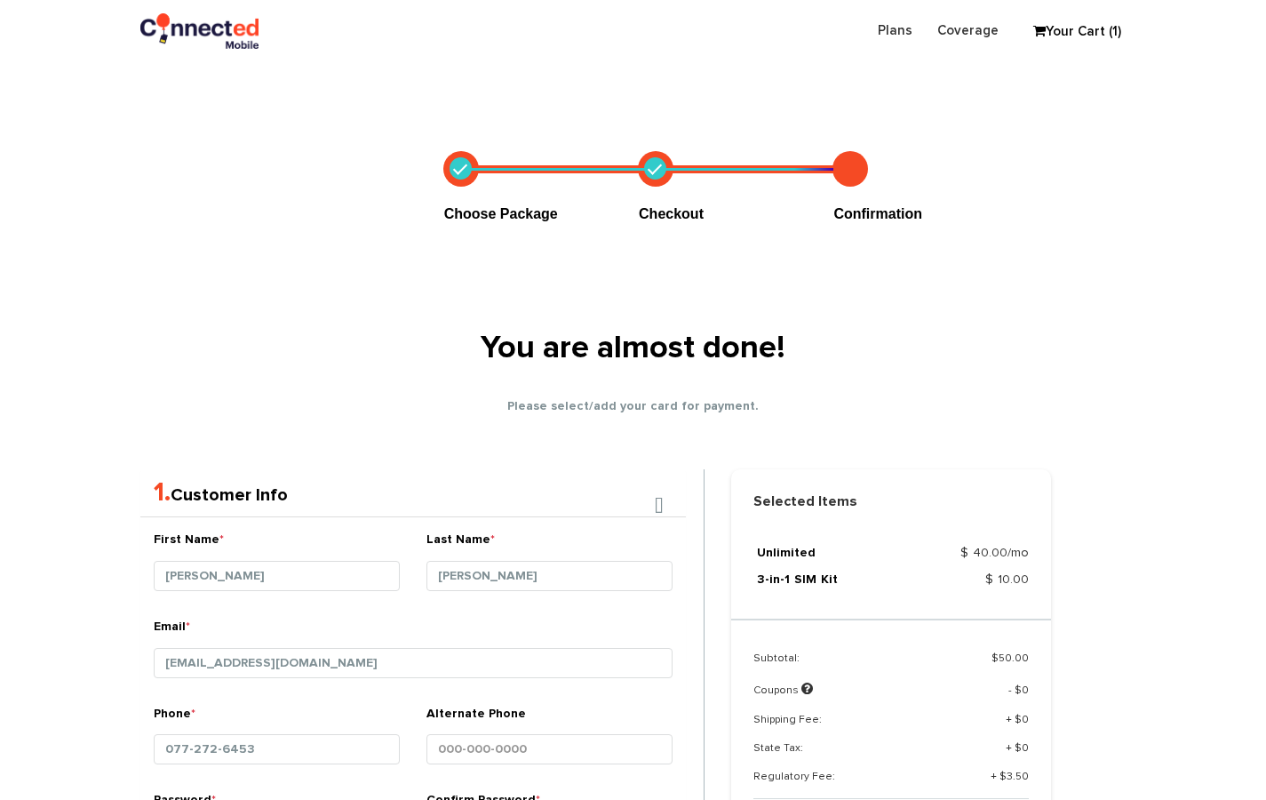
select select "MA"
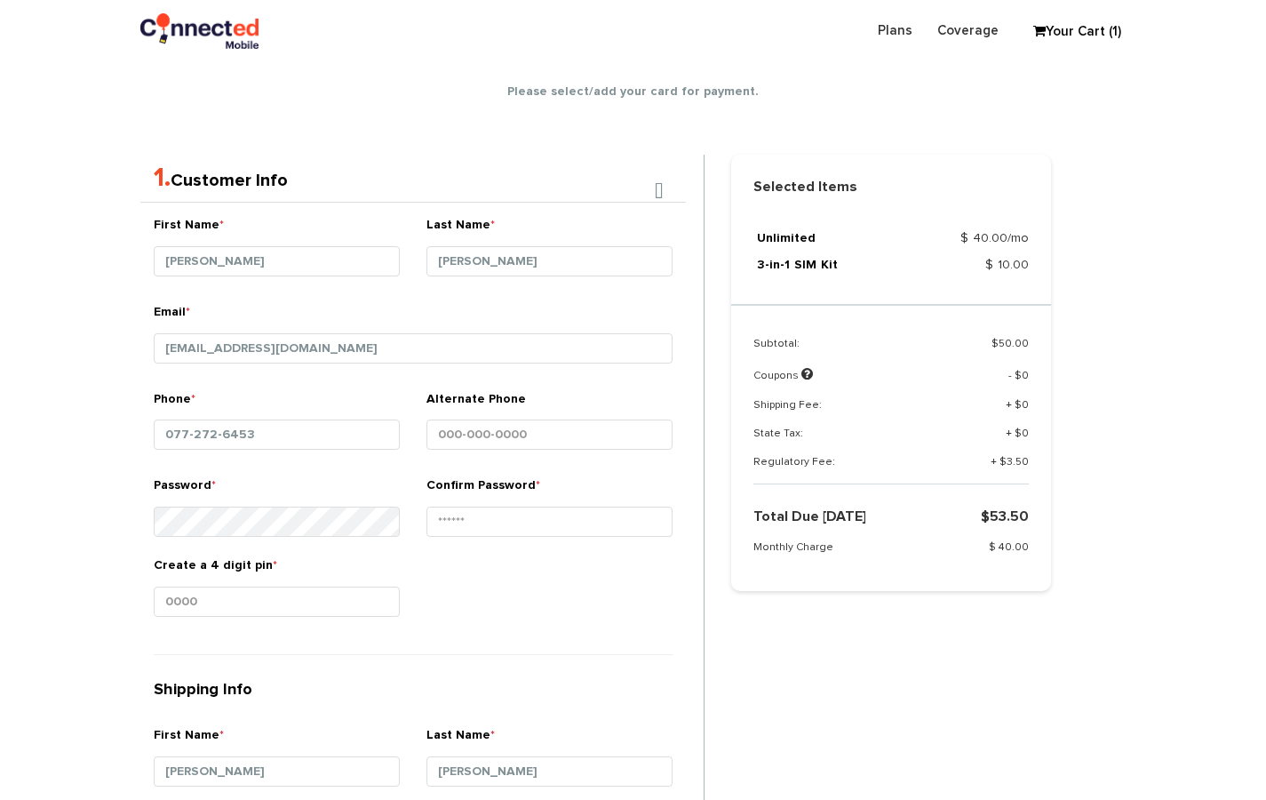
click at [233, 422] on input "077-272-6453" at bounding box center [277, 434] width 246 height 30
drag, startPoint x: 280, startPoint y: 438, endPoint x: 32, endPoint y: 423, distance: 248.4
click at [32, 423] on section "Choose Package Checkout Confirmation You are almost done! Please select/add you…" at bounding box center [633, 663] width 1266 height 1743
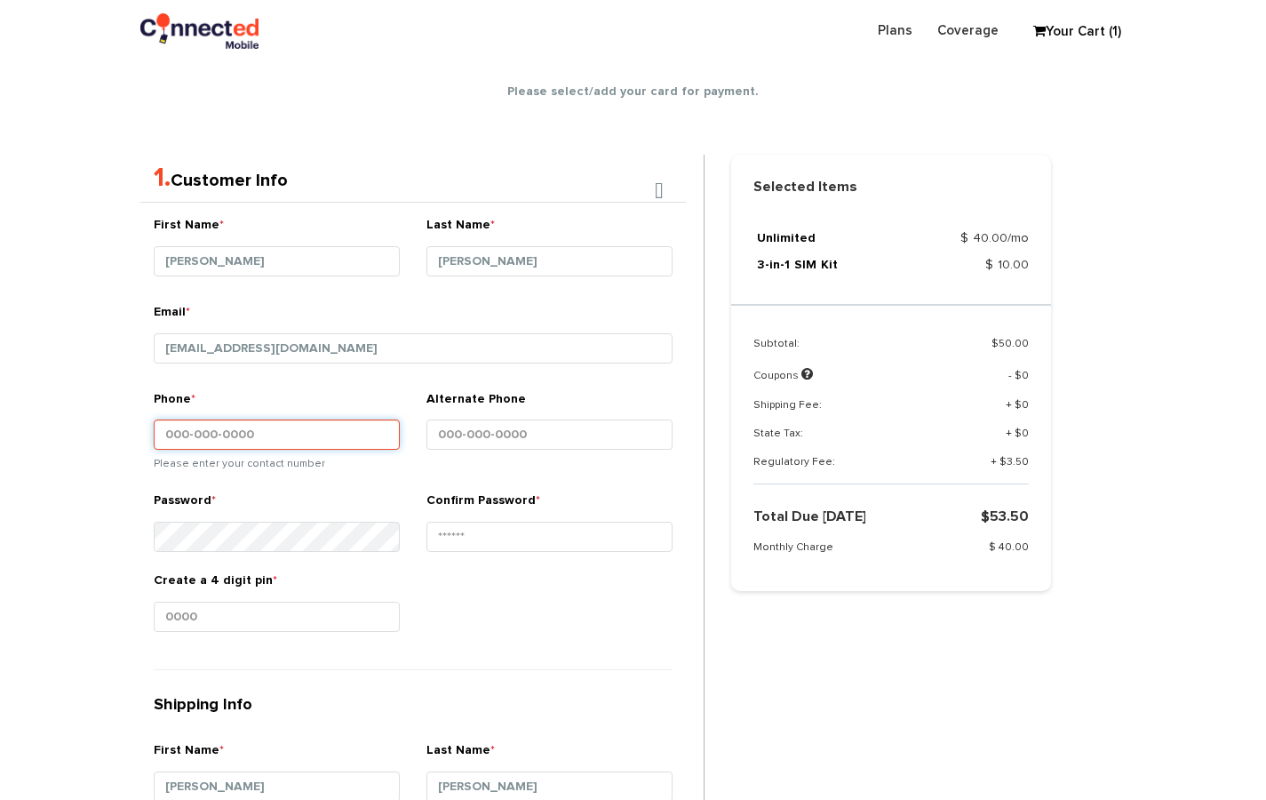
paste input "215-847-3834"
type input "215-847-3834"
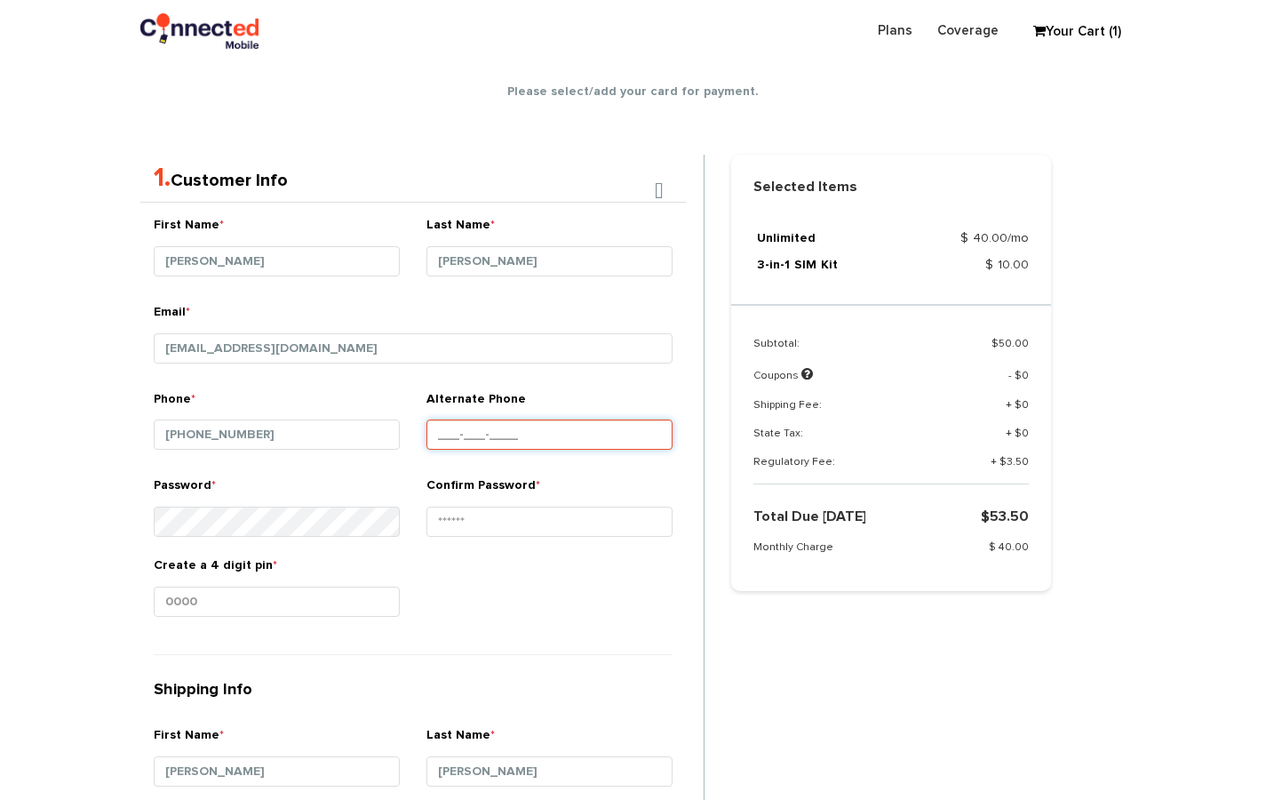
click at [443, 426] on input "Alternate Phone" at bounding box center [549, 434] width 246 height 30
paste input "215-847-3834"
type input "215-847-3834"
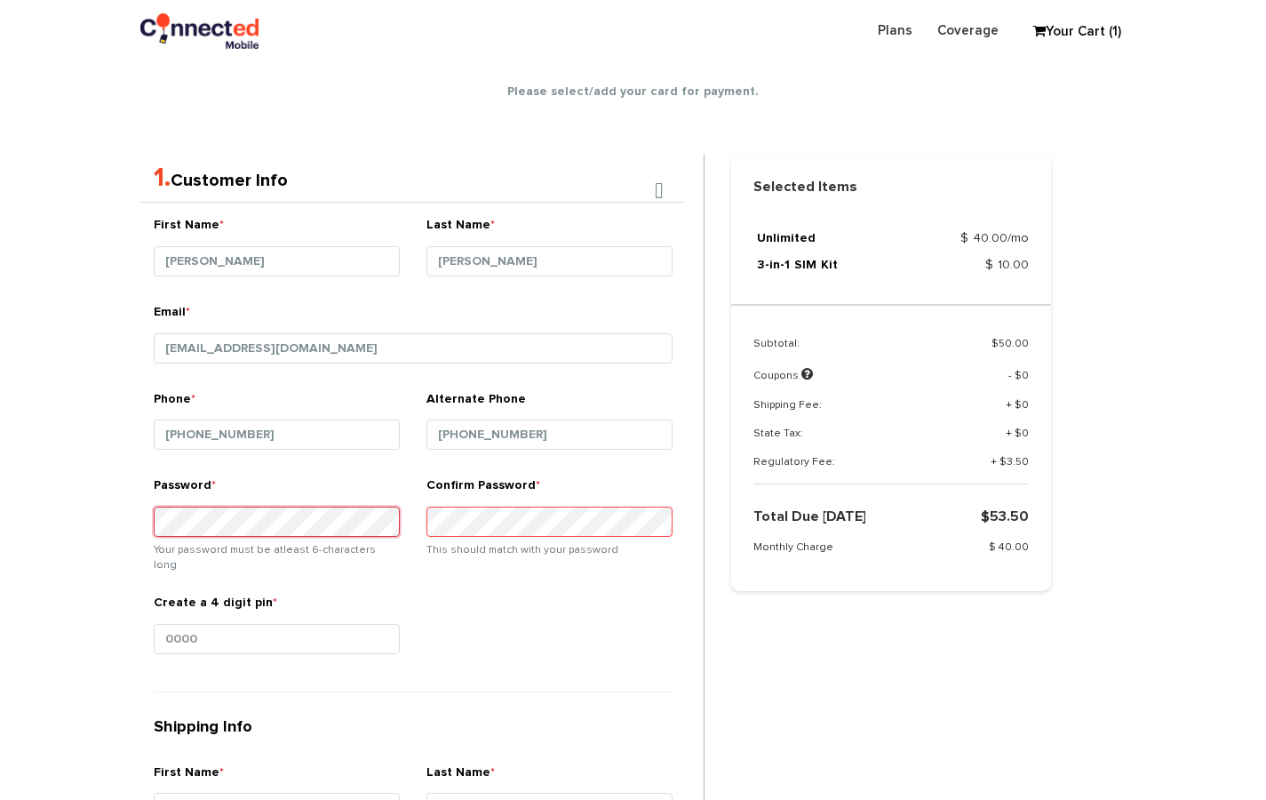
click at [5, 504] on section "Choose Package Checkout Confirmation You are almost done! Please select/add you…" at bounding box center [633, 682] width 1266 height 1781
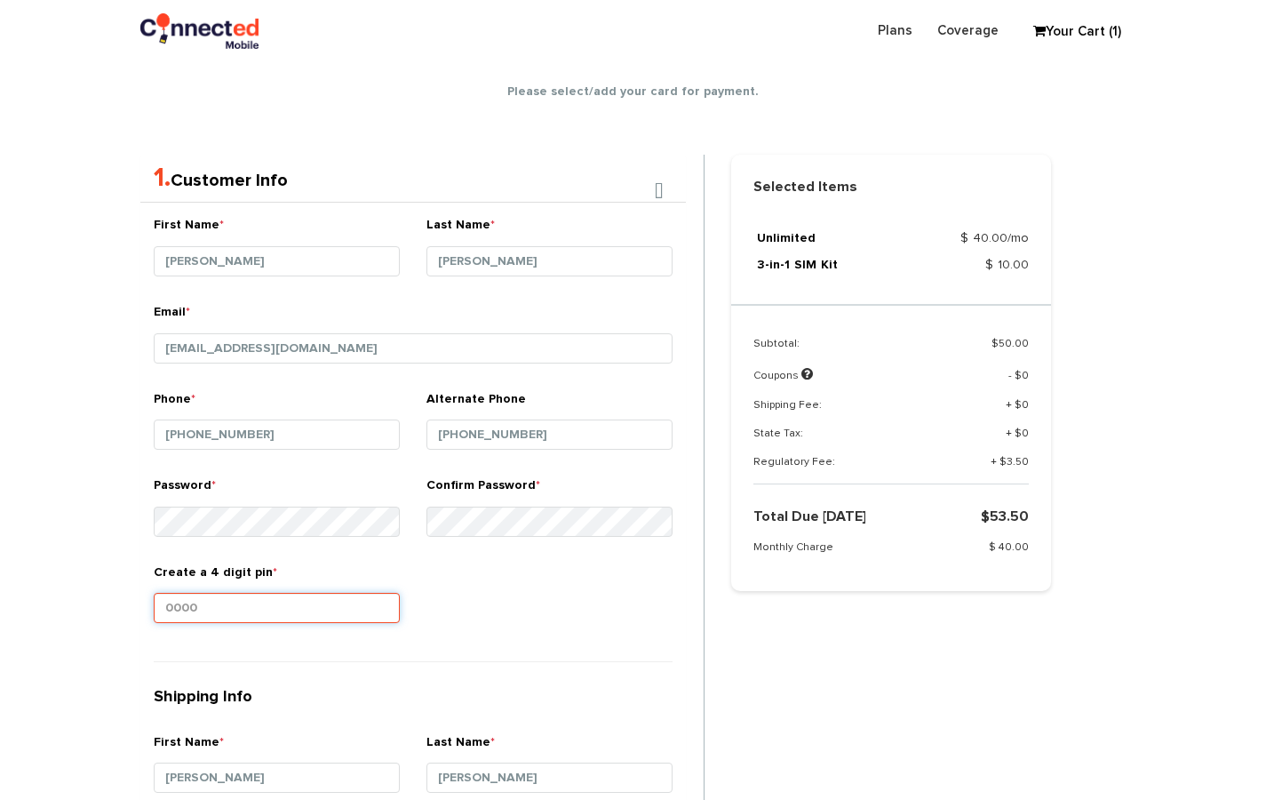
click at [304, 615] on input "Create a 4 digit pin *" at bounding box center [277, 608] width 246 height 30
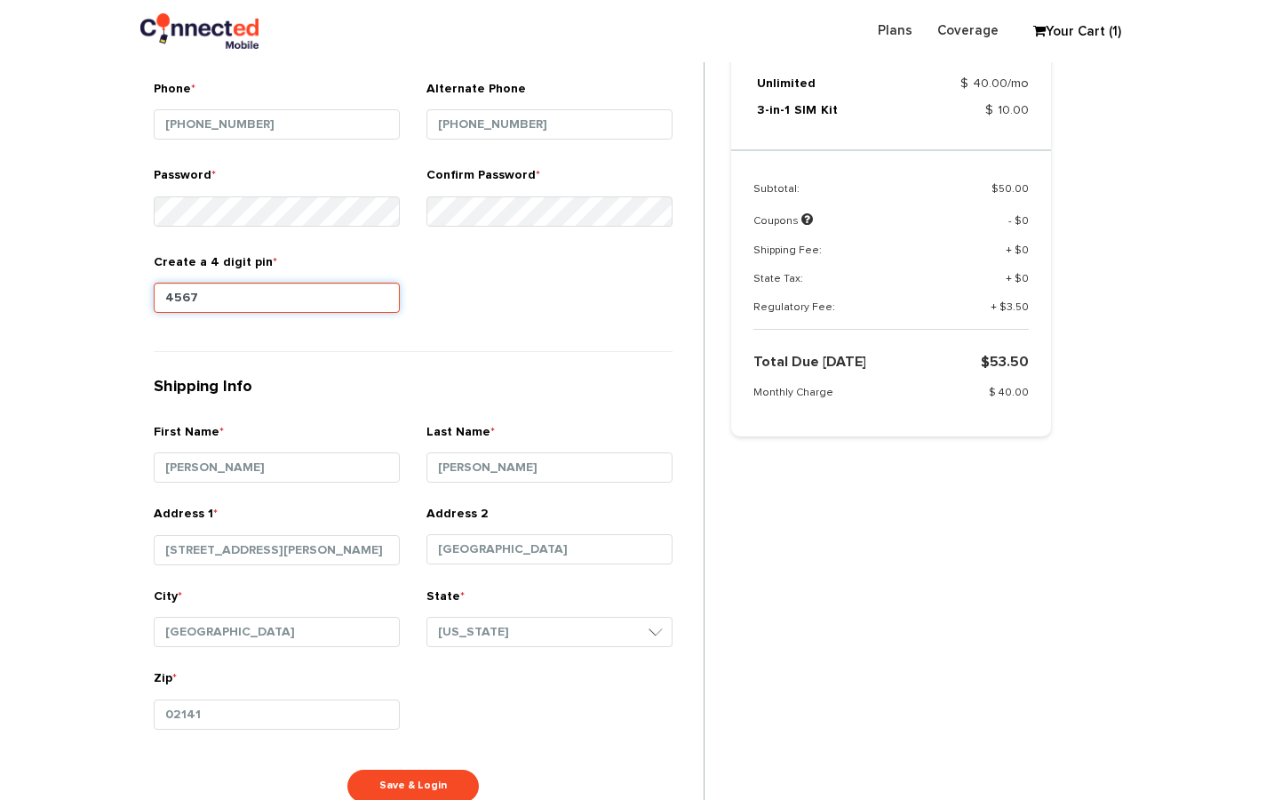
scroll to position [751, 0]
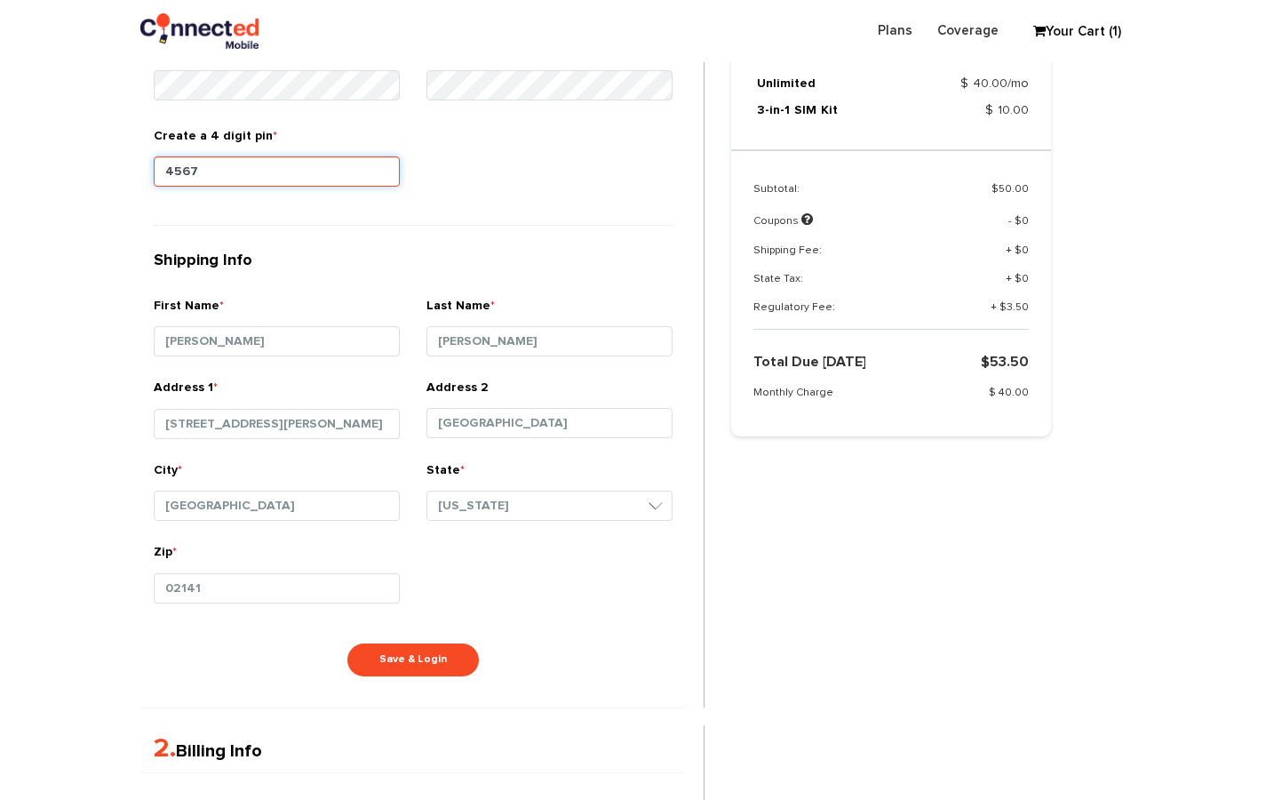
type input "4567"
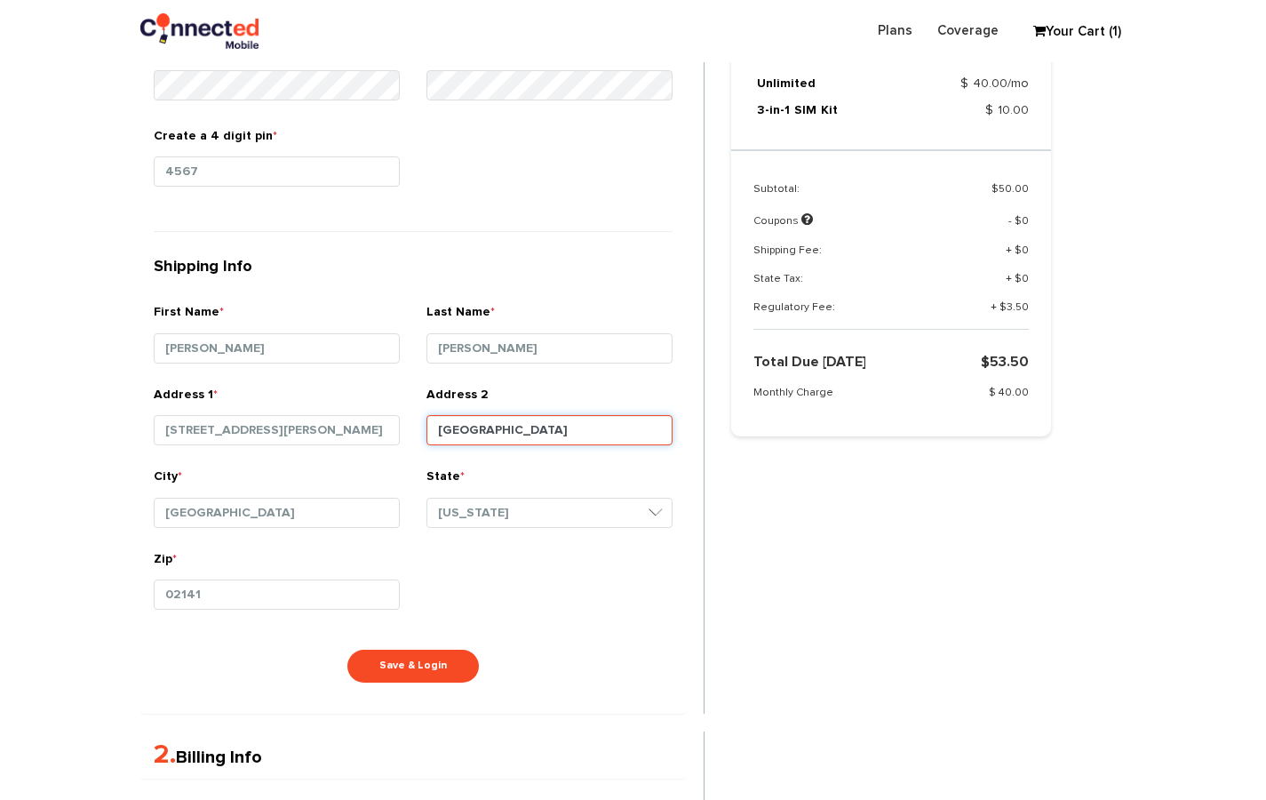
click at [525, 419] on input "Queen's Road" at bounding box center [549, 430] width 246 height 30
drag, startPoint x: 530, startPoint y: 419, endPoint x: 632, endPoint y: 467, distance: 112.9
click at [632, 467] on div "First Name * Hanna Last Name * Jafferjee Email * jafferjeehanna@gmail.com" at bounding box center [413, 239] width 546 height 948
drag, startPoint x: 538, startPoint y: 428, endPoint x: 331, endPoint y: 396, distance: 208.6
click at [329, 396] on div "Address 1 * 16 Cornelius Way Address 2 Queen's Road" at bounding box center [413, 427] width 546 height 83
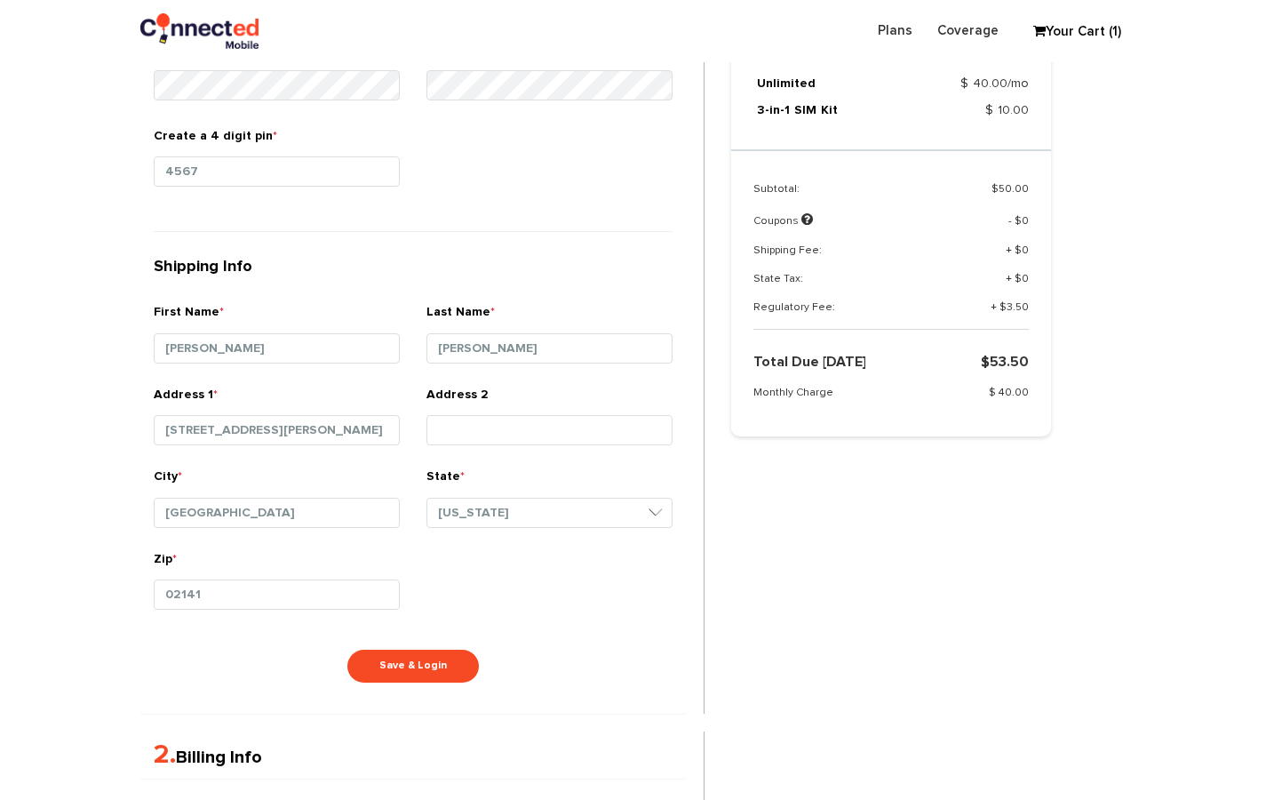
click at [383, 448] on small at bounding box center [277, 450] width 246 height 4
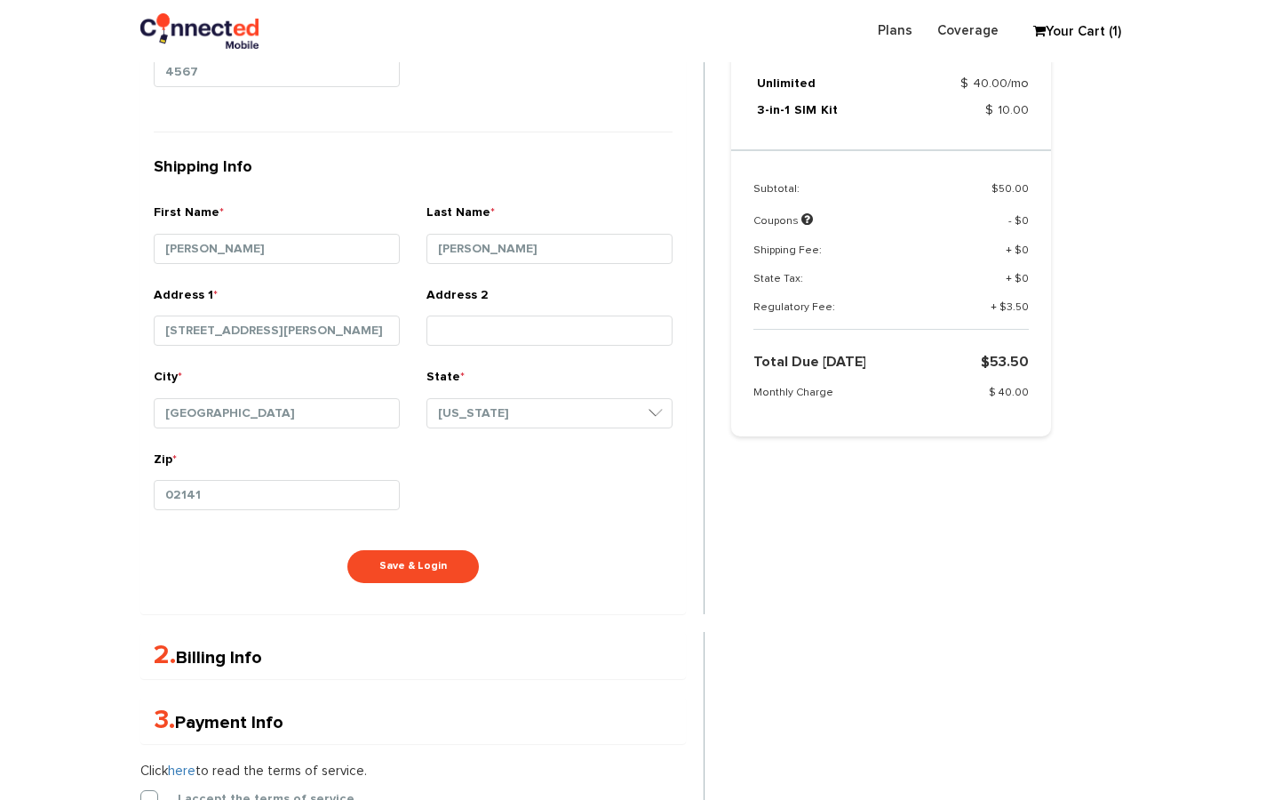
scroll to position [912, 0]
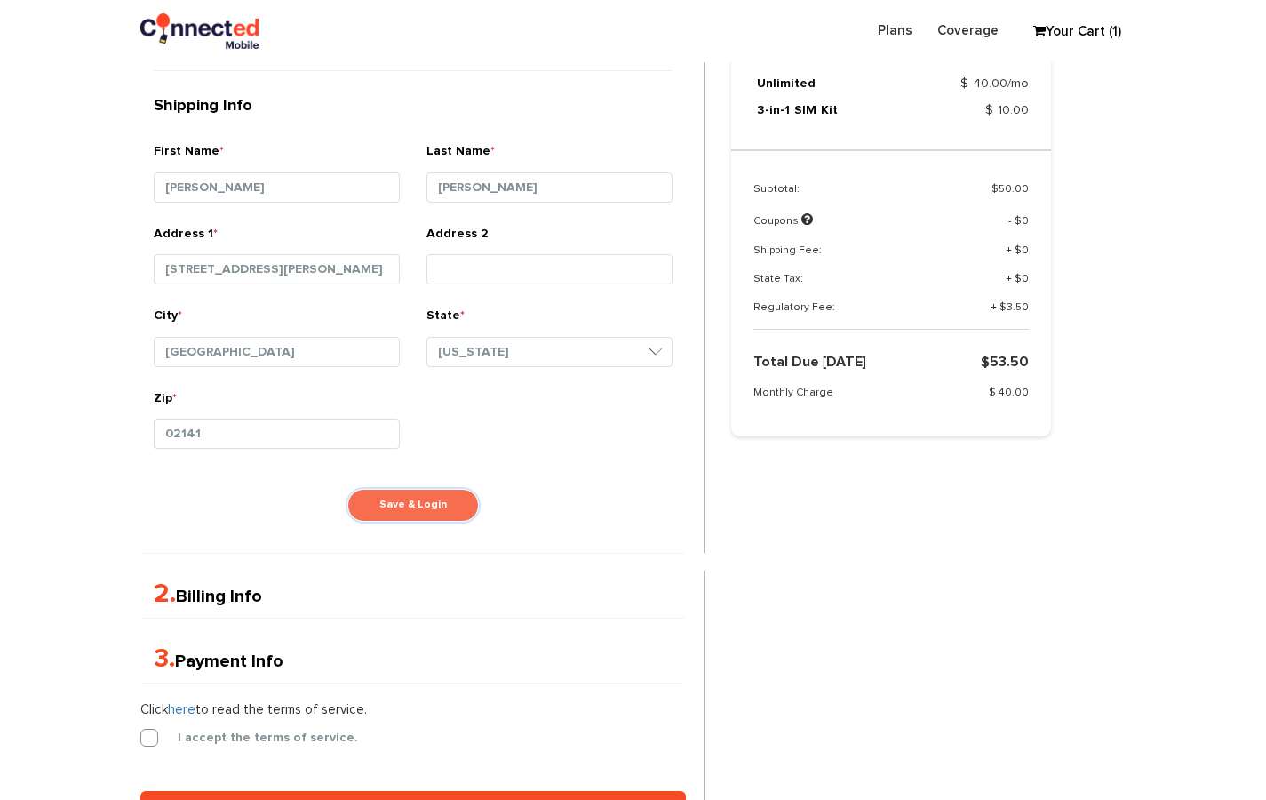
click at [394, 502] on button "Save & Login" at bounding box center [412, 505] width 131 height 33
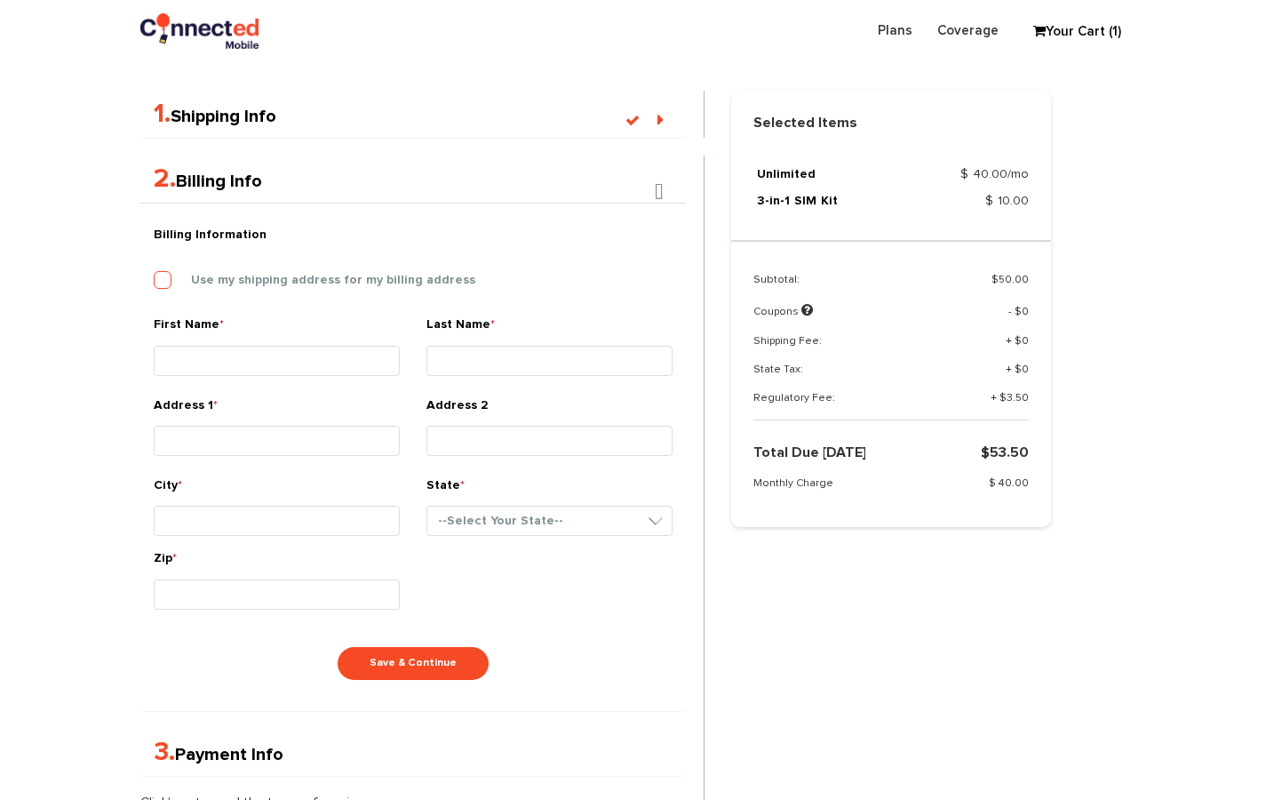
scroll to position [377, 0]
click at [164, 278] on label "Use my shipping address for my billing address" at bounding box center [319, 282] width 311 height 16
click at [154, 276] on input "Use my shipping address for my billing address" at bounding box center [154, 276] width 0 height 0
type input "[PERSON_NAME]"
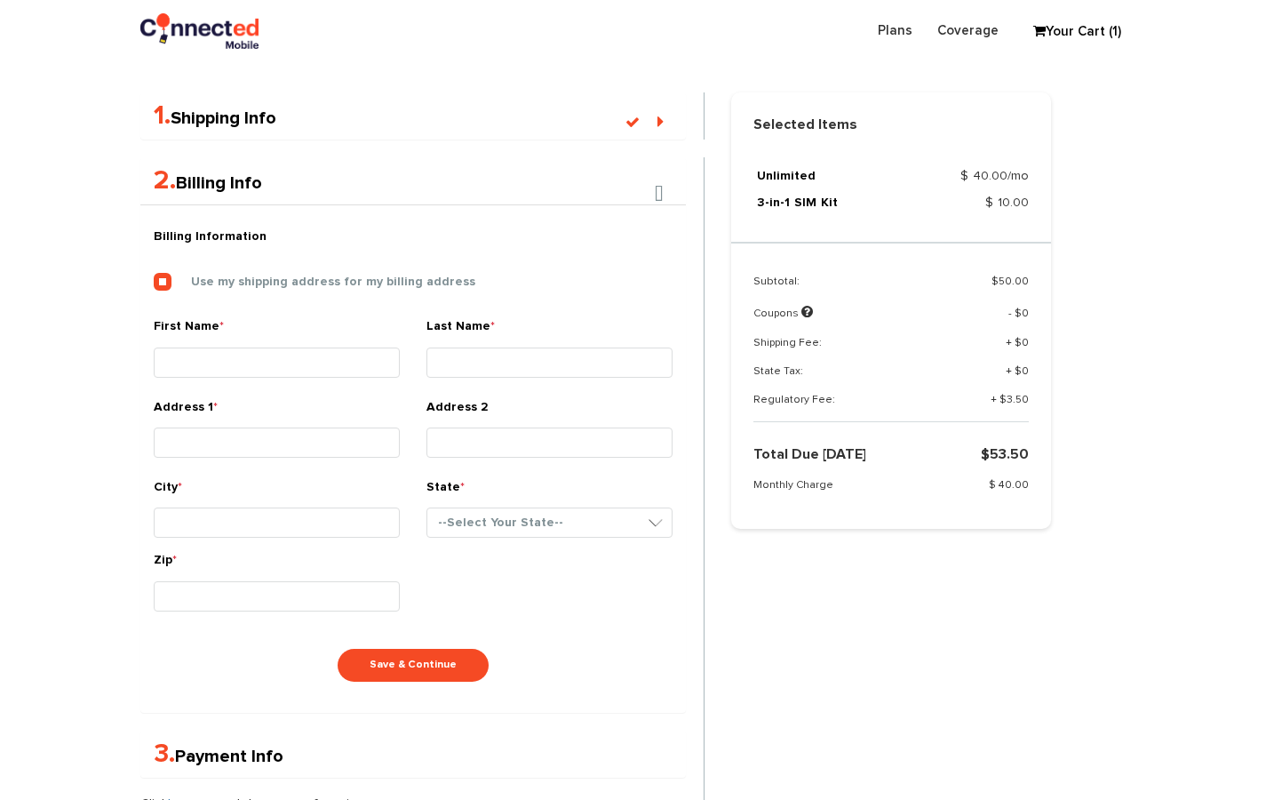
type input "[STREET_ADDRESS][PERSON_NAME]"
type input "[GEOGRAPHIC_DATA]"
select select "MA"
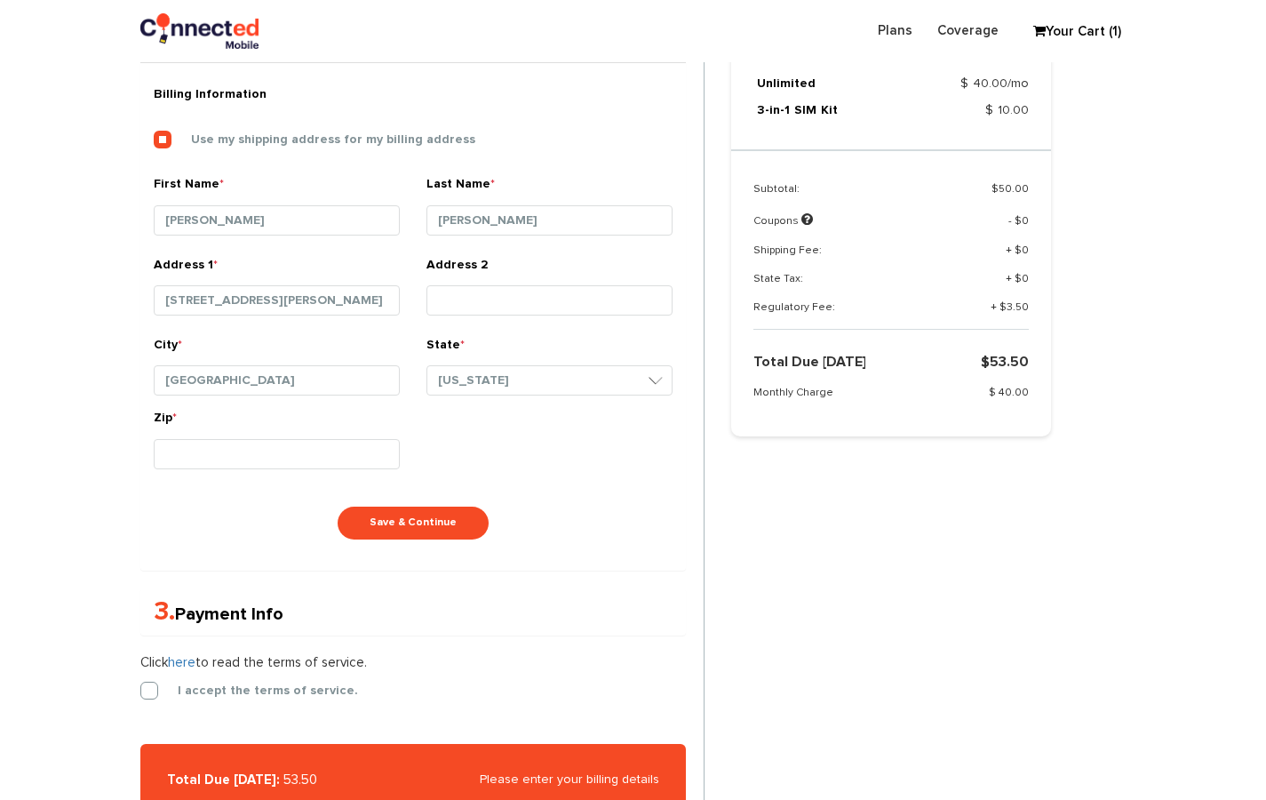
scroll to position [579, 0]
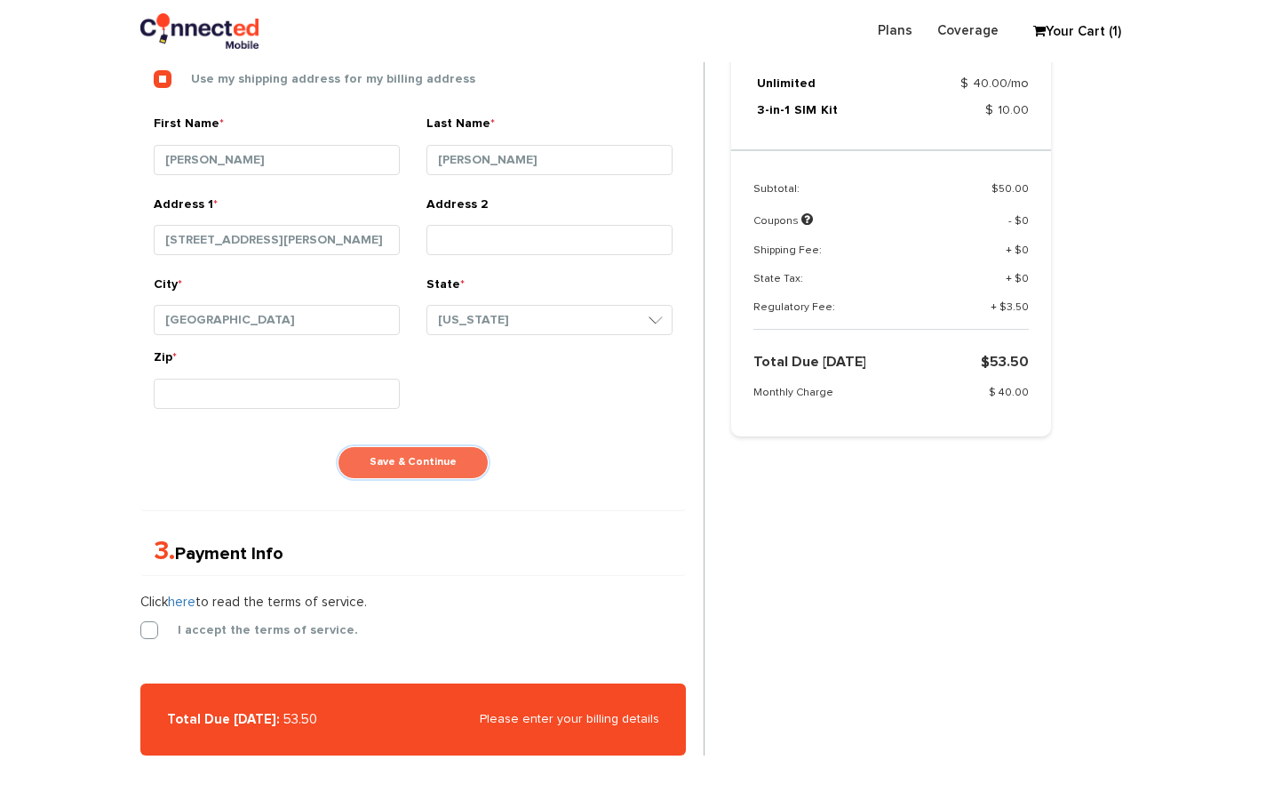
click at [364, 456] on button "Save & Continue" at bounding box center [413, 462] width 151 height 33
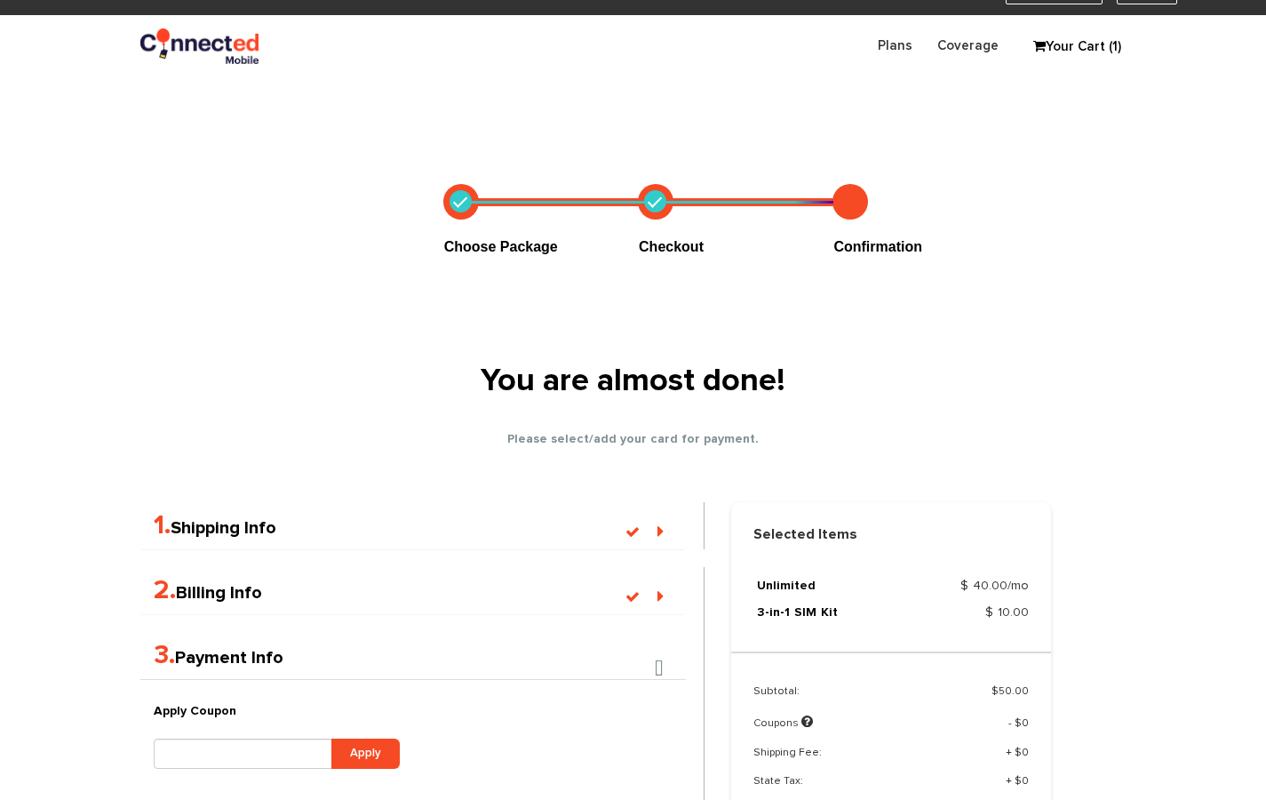
scroll to position [287, 0]
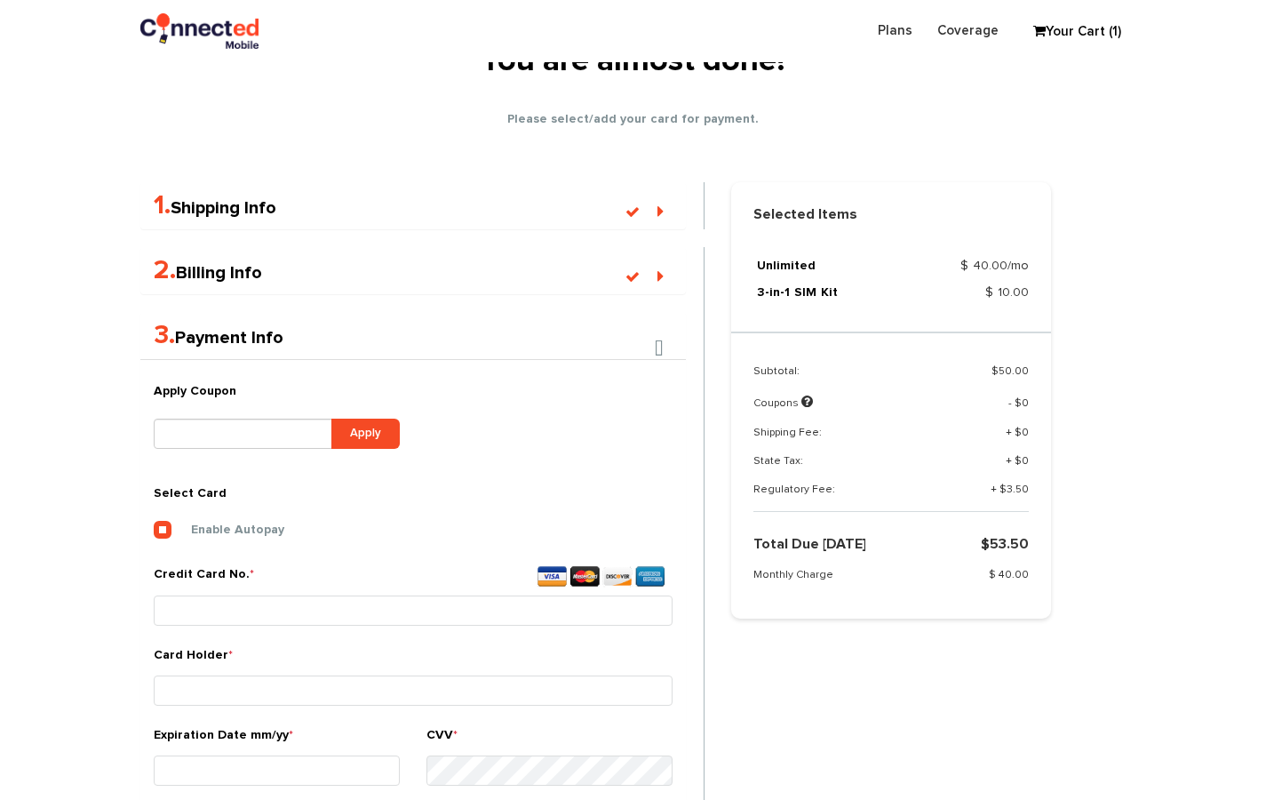
click at [245, 260] on h4 "2. Billing Info" at bounding box center [413, 270] width 519 height 29
click at [245, 282] on h4 "2. Billing Info" at bounding box center [413, 270] width 519 height 29
click at [660, 283] on icon at bounding box center [660, 276] width 6 height 18
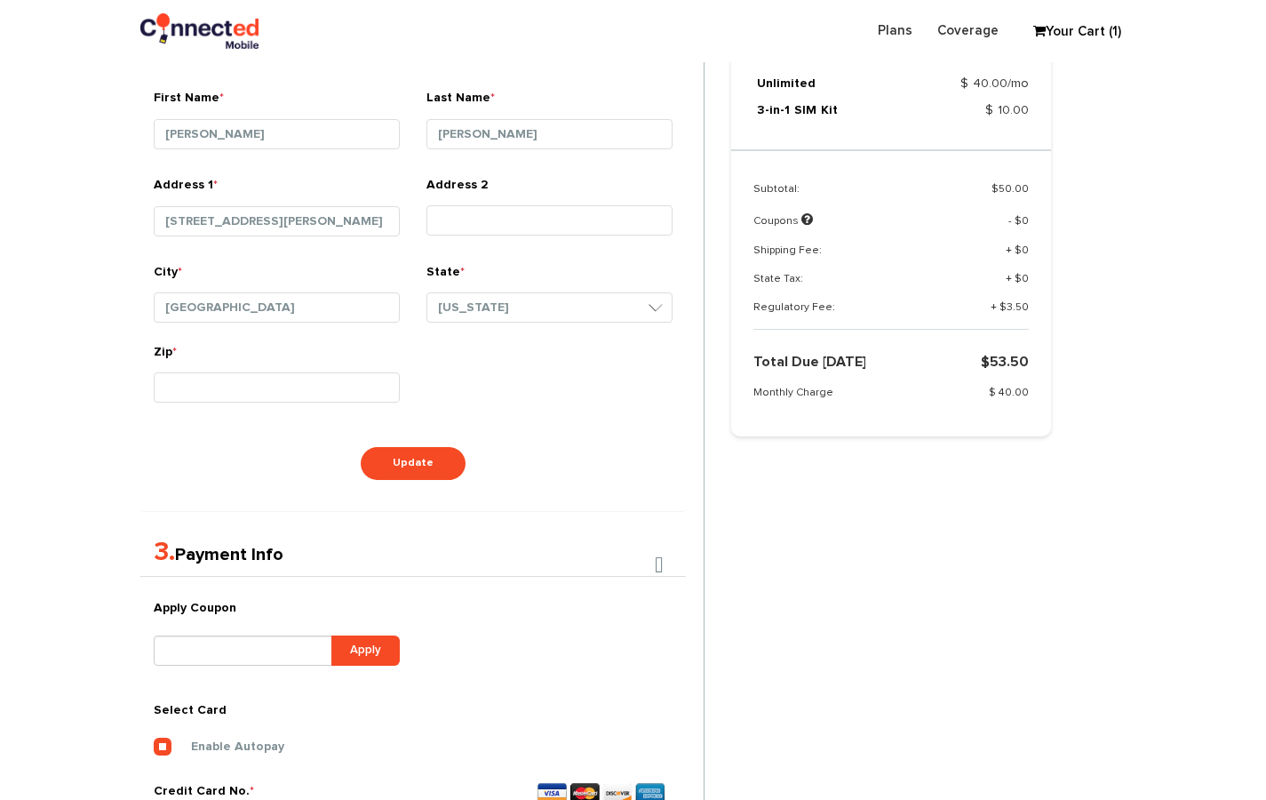
scroll to position [520, 0]
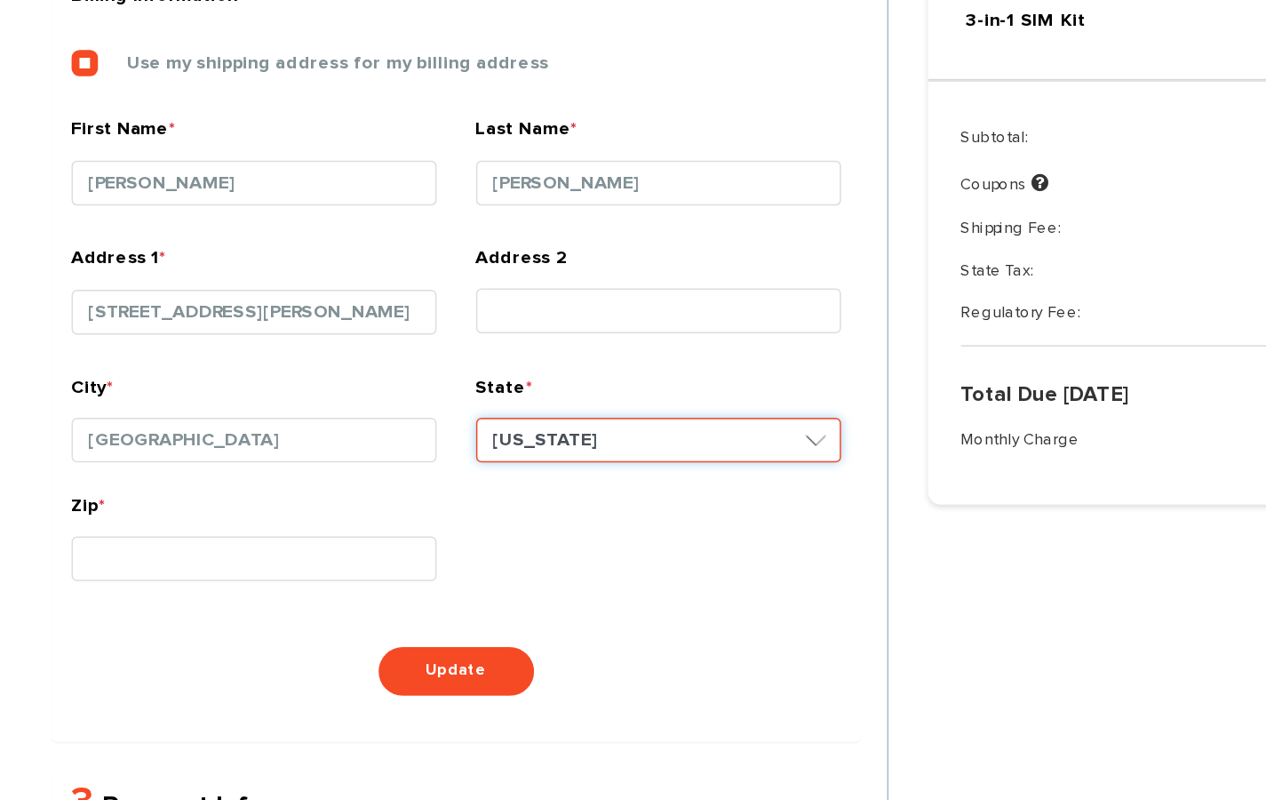
click at [592, 387] on select "--Select Your State-- [US_STATE][GEOGRAPHIC_DATA] [US_STATE] [US_STATE] [US_STA…" at bounding box center [549, 393] width 246 height 30
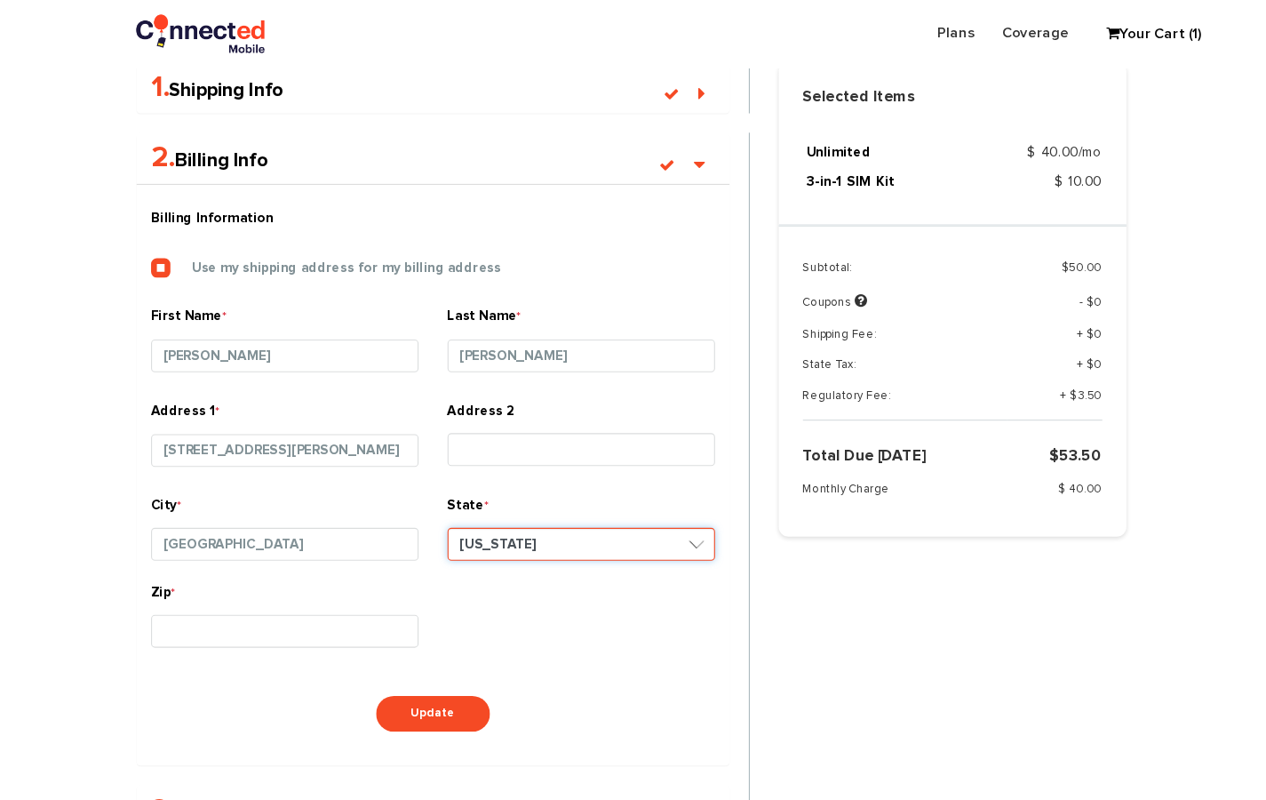
scroll to position [397, 0]
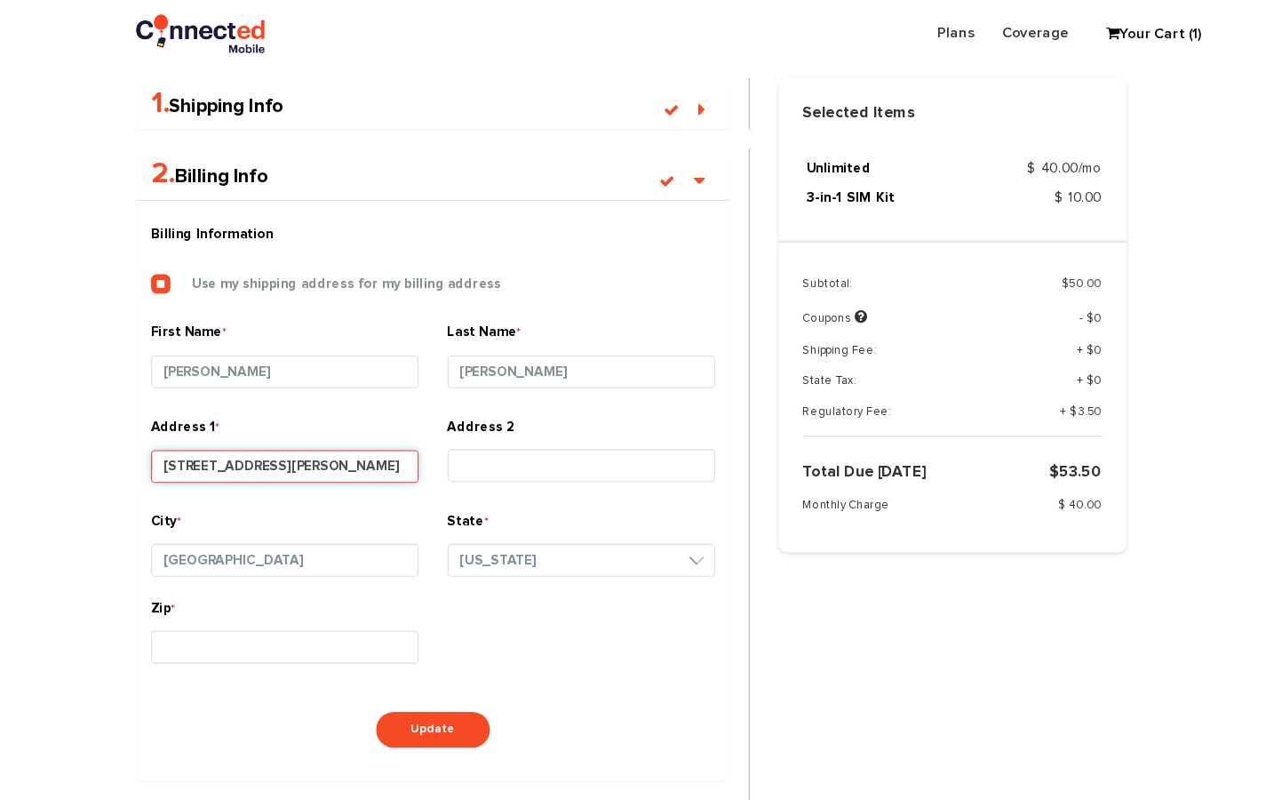
click at [319, 419] on input "[STREET_ADDRESS][PERSON_NAME]" at bounding box center [277, 429] width 246 height 30
click at [289, 432] on input "[STREET_ADDRESS][PERSON_NAME]" at bounding box center [277, 429] width 246 height 30
click at [301, 471] on div "City * [GEOGRAPHIC_DATA]" at bounding box center [277, 504] width 246 height 67
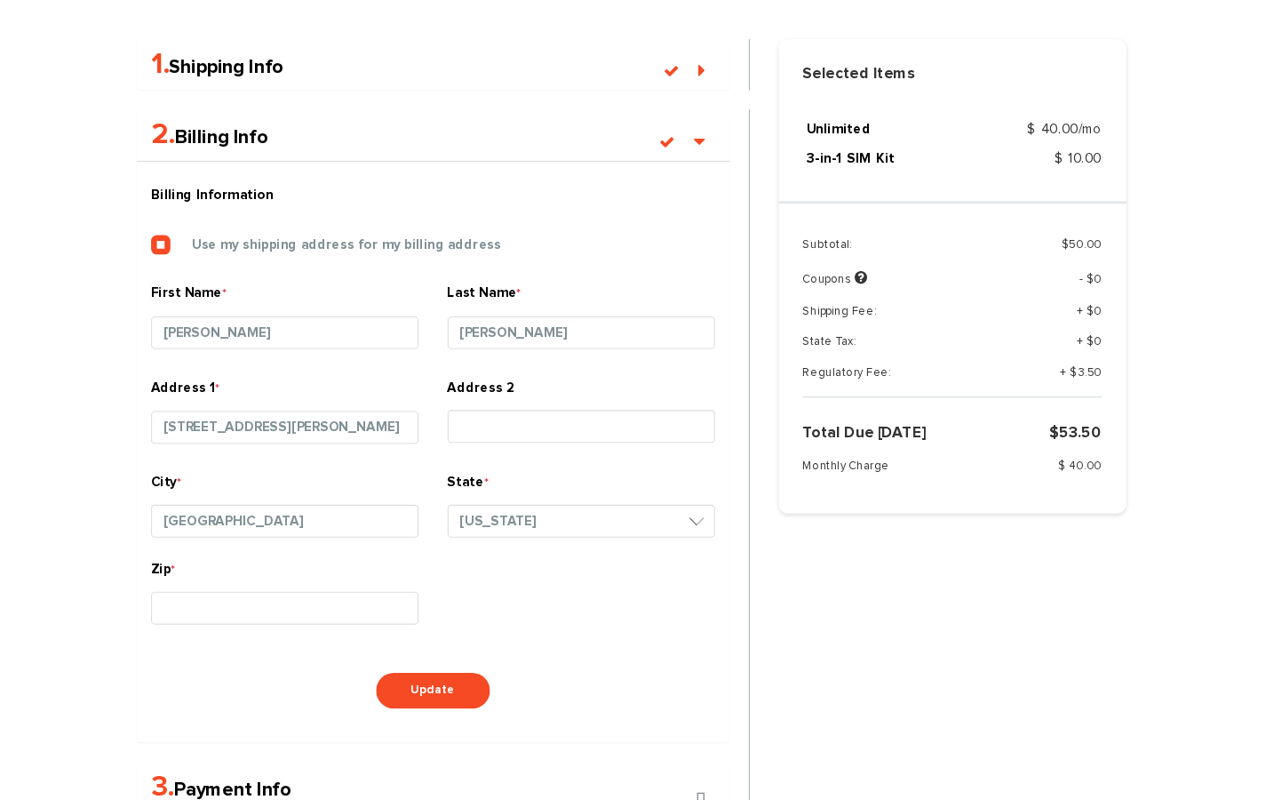
scroll to position [482, 0]
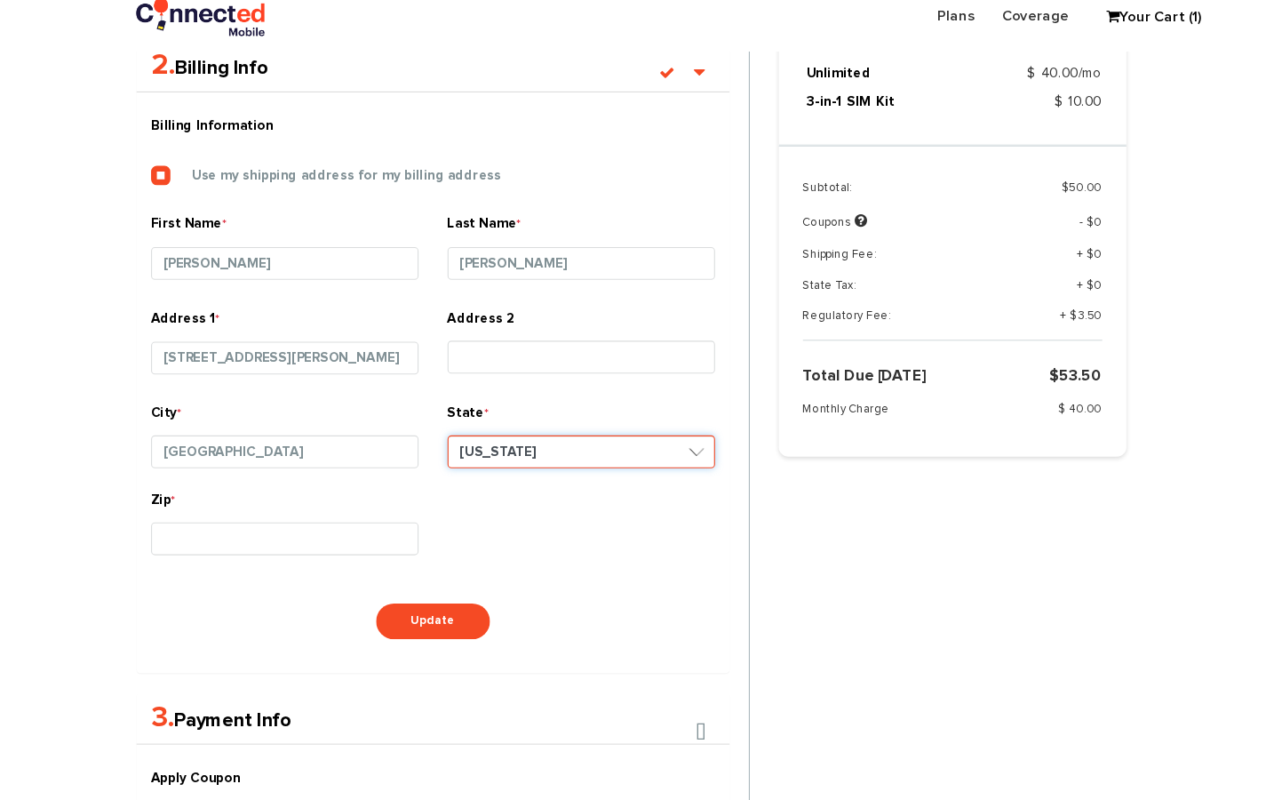
click at [466, 433] on select "--Select Your State-- [US_STATE][GEOGRAPHIC_DATA] [US_STATE] [US_STATE] [US_STA…" at bounding box center [549, 431] width 246 height 30
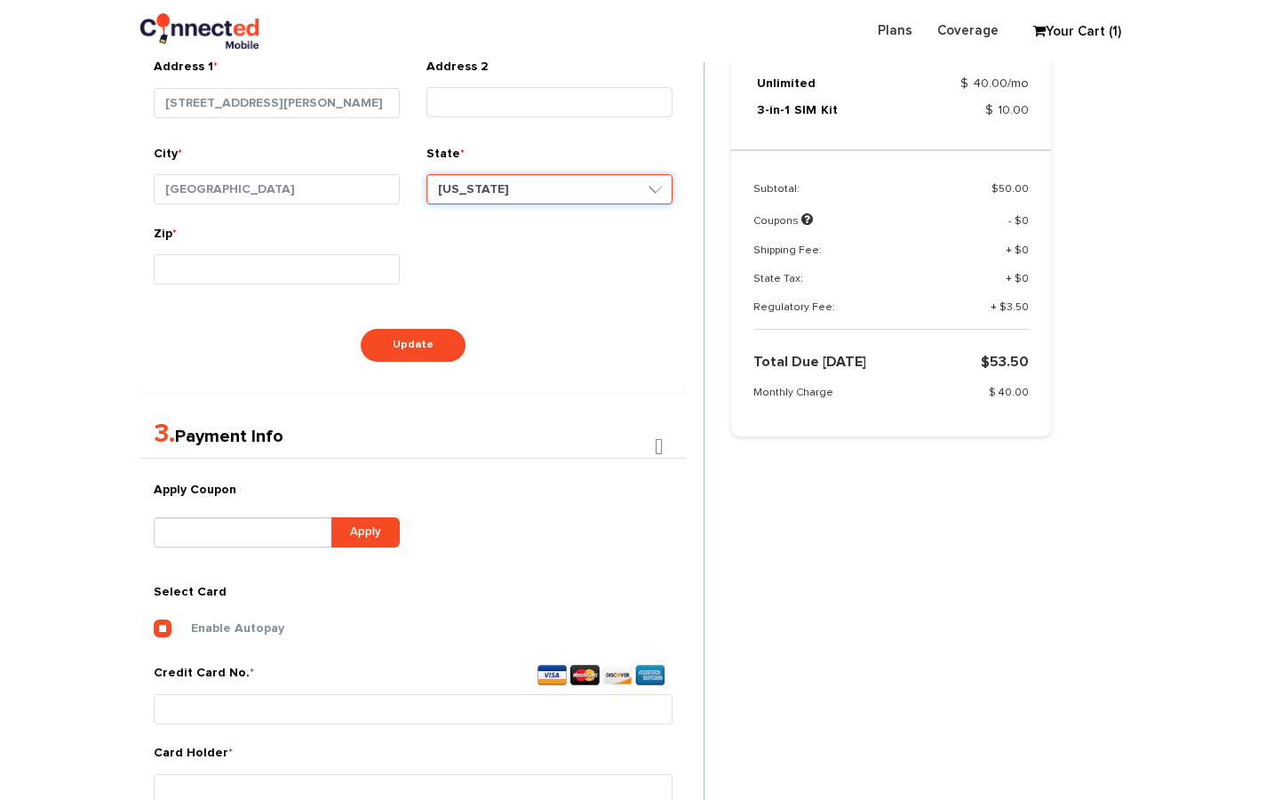
scroll to position [858, 0]
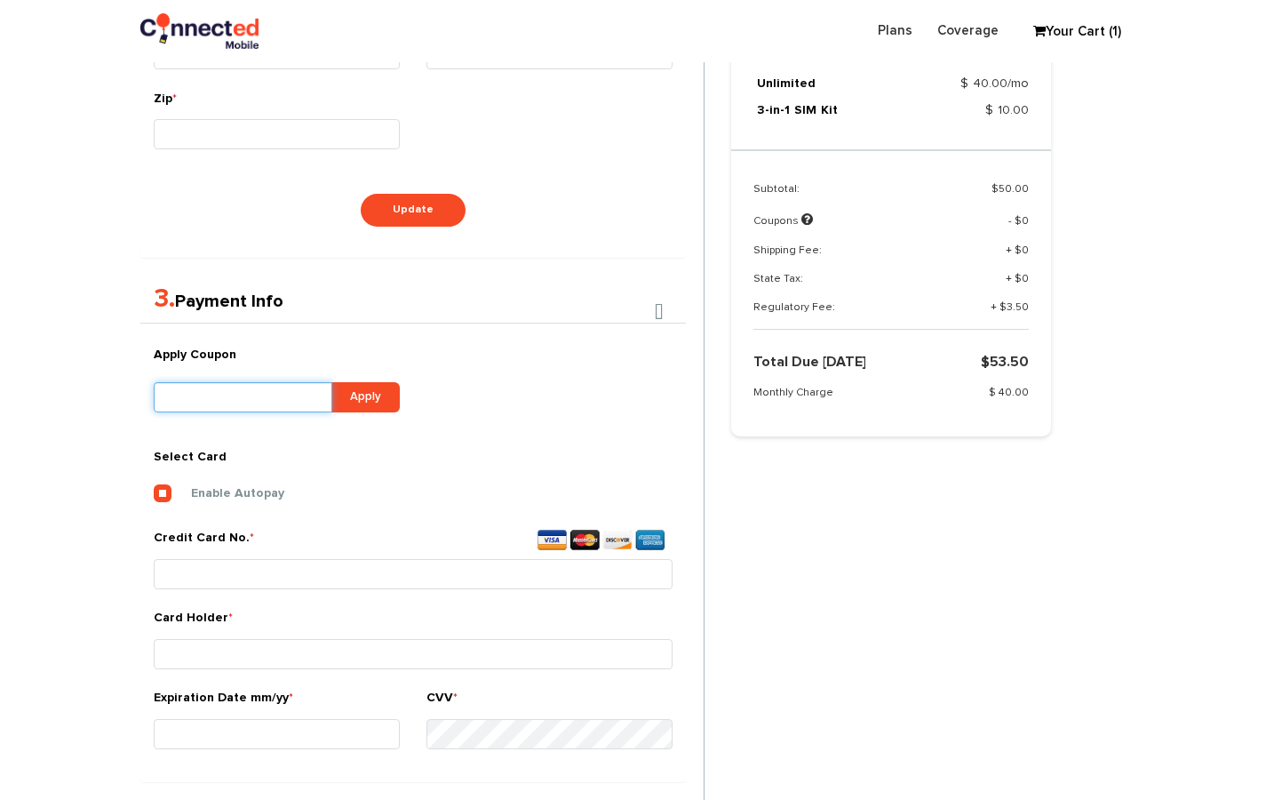
click at [299, 386] on input "text" at bounding box center [243, 397] width 179 height 30
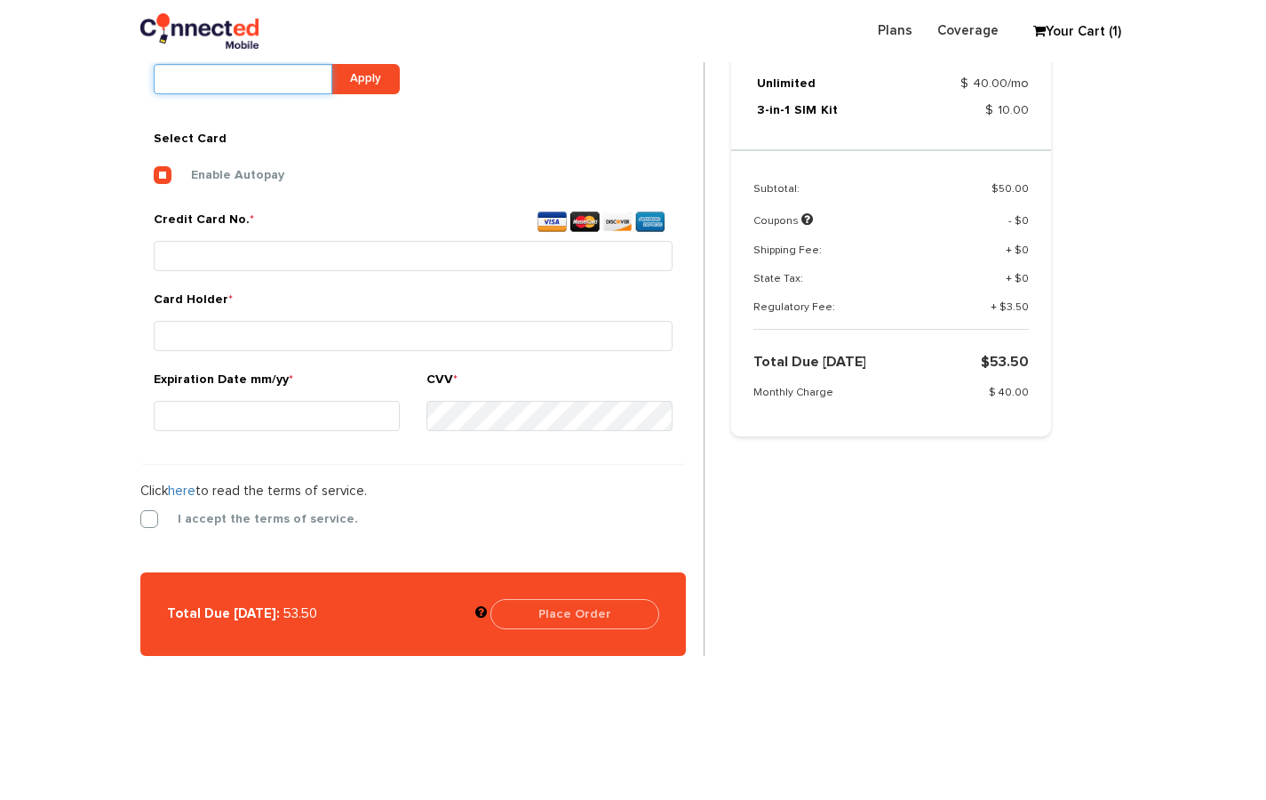
scroll to position [1174, 0]
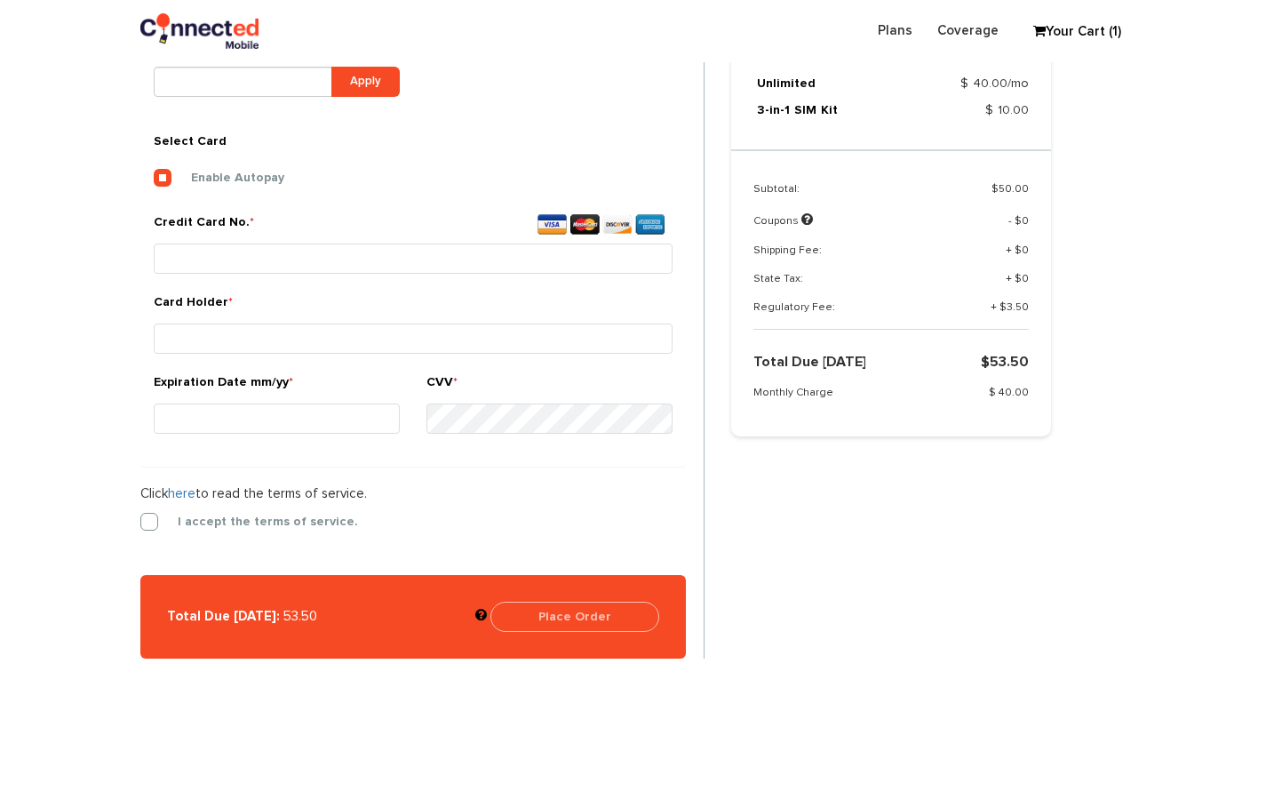
click at [265, 235] on label "Credit Card No. *" at bounding box center [413, 226] width 519 height 26
click at [265, 243] on input "Credit Card No. *" at bounding box center [413, 258] width 519 height 30
